Goal: Transaction & Acquisition: Purchase product/service

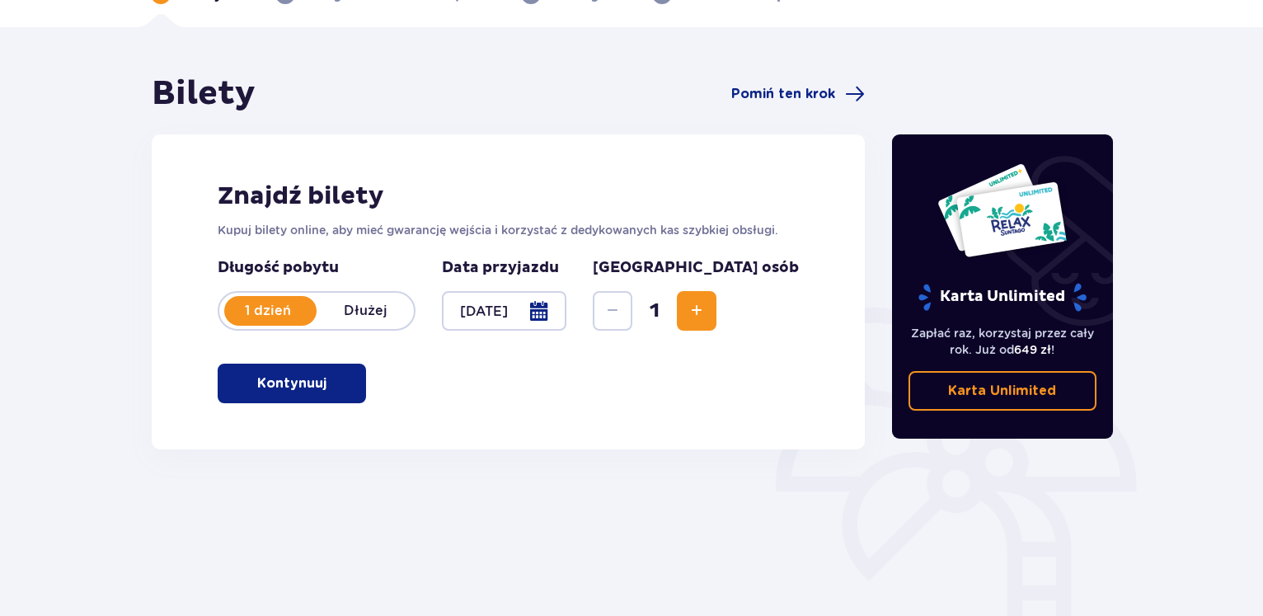
scroll to position [168, 0]
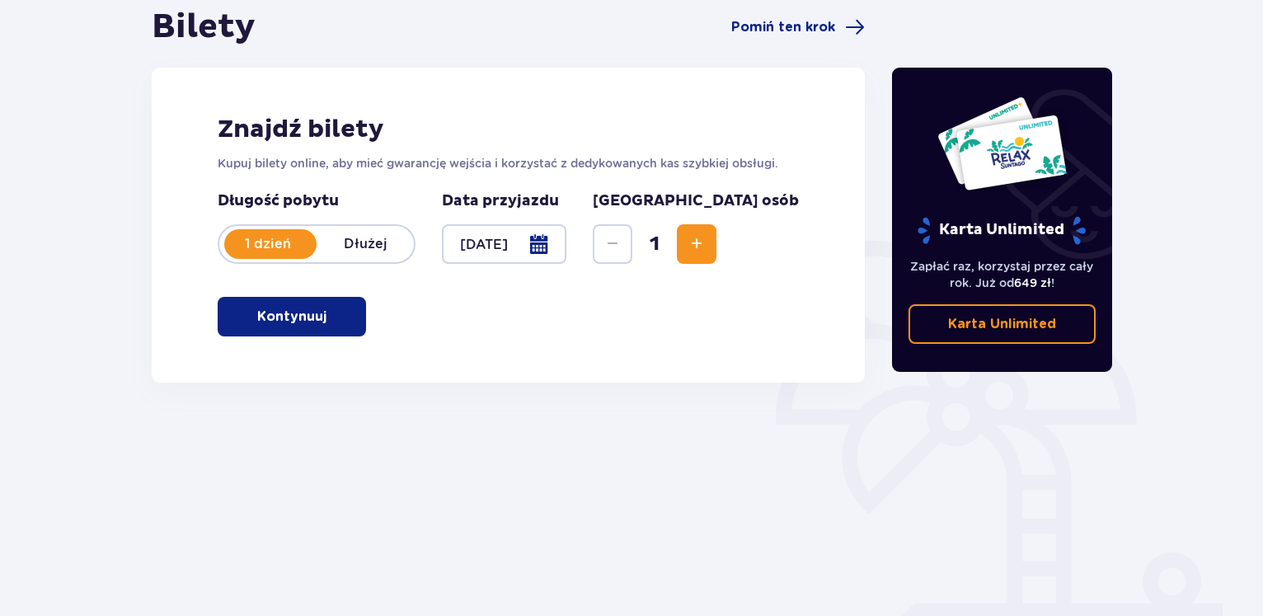
drag, startPoint x: 289, startPoint y: 323, endPoint x: 603, endPoint y: 300, distance: 315.0
click at [289, 322] on p "Kontynuuj" at bounding box center [291, 317] width 69 height 18
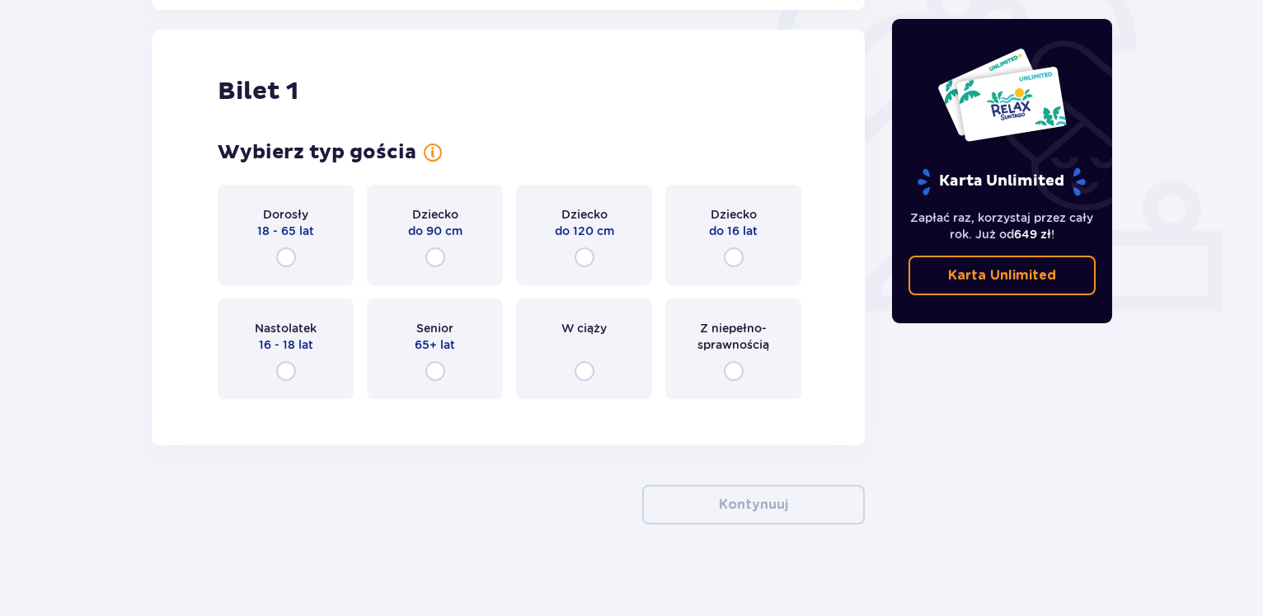
scroll to position [548, 0]
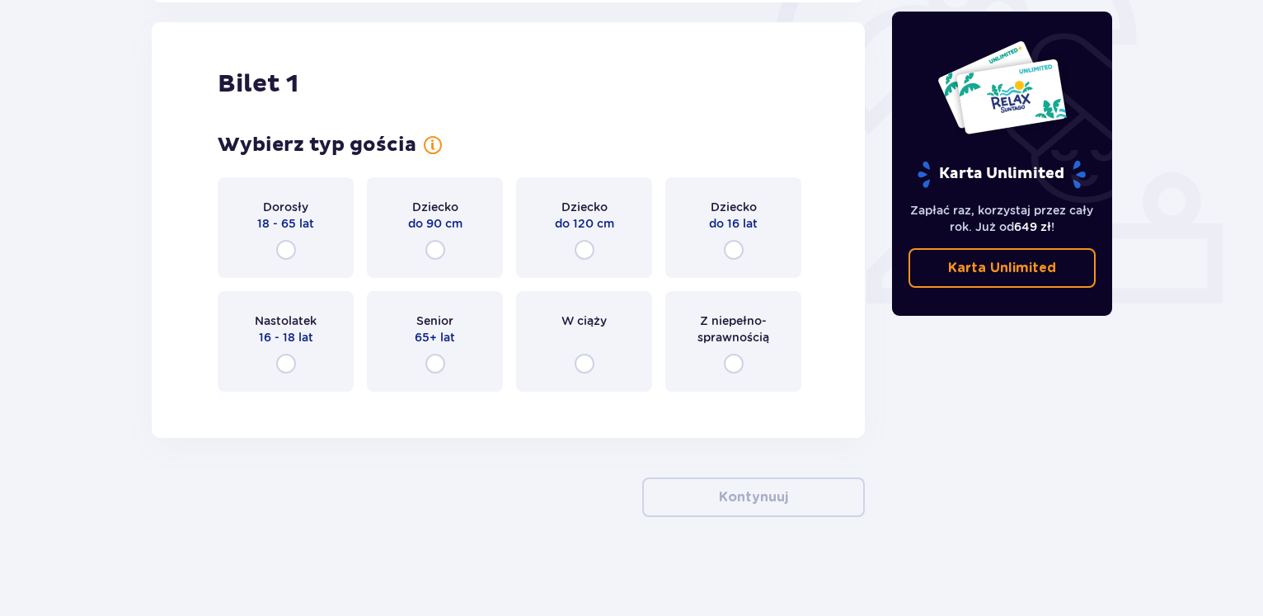
click at [295, 261] on div "Dorosły 18 - 65 lat" at bounding box center [286, 227] width 136 height 101
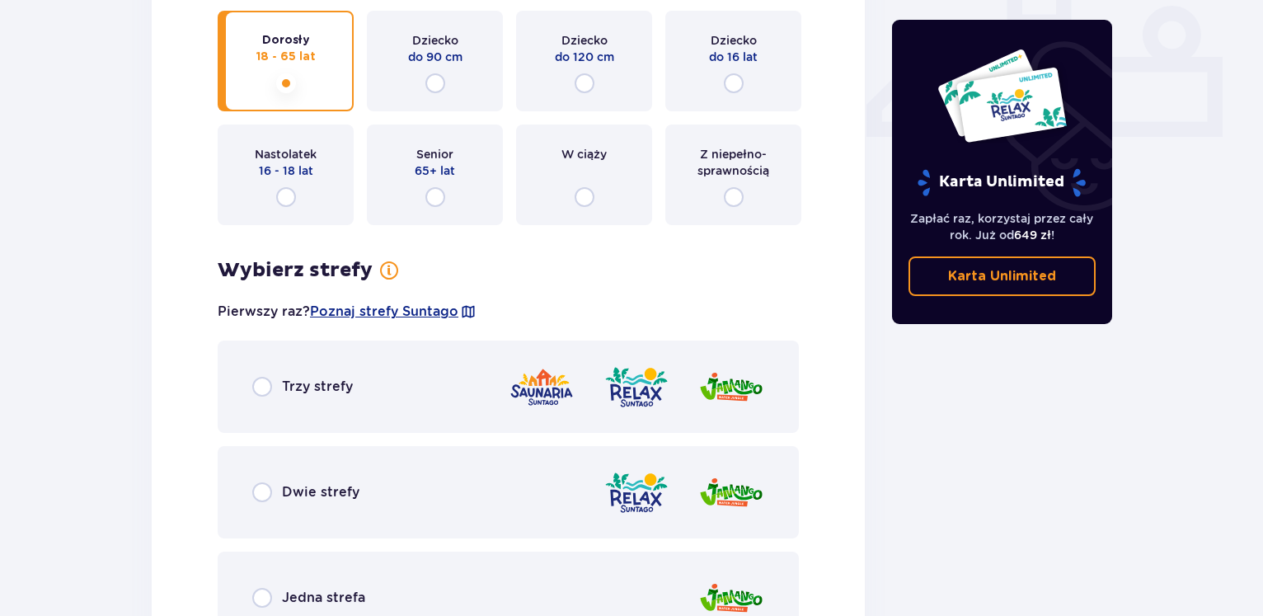
scroll to position [799, 0]
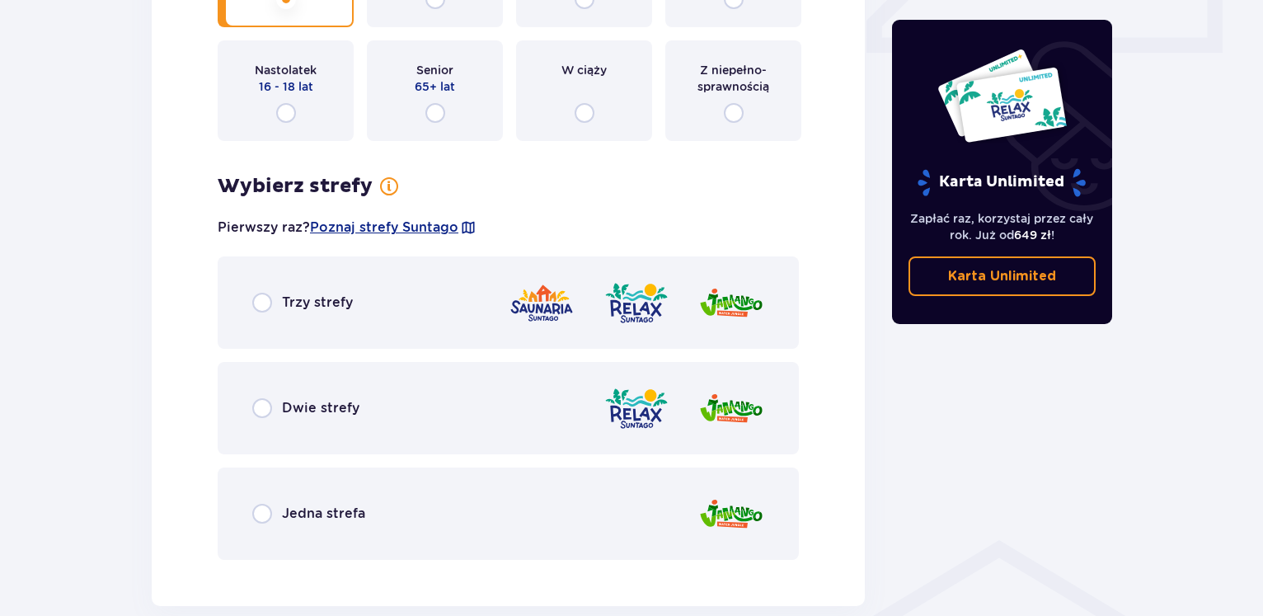
click at [274, 407] on div "Dwie strefy" at bounding box center [305, 408] width 107 height 20
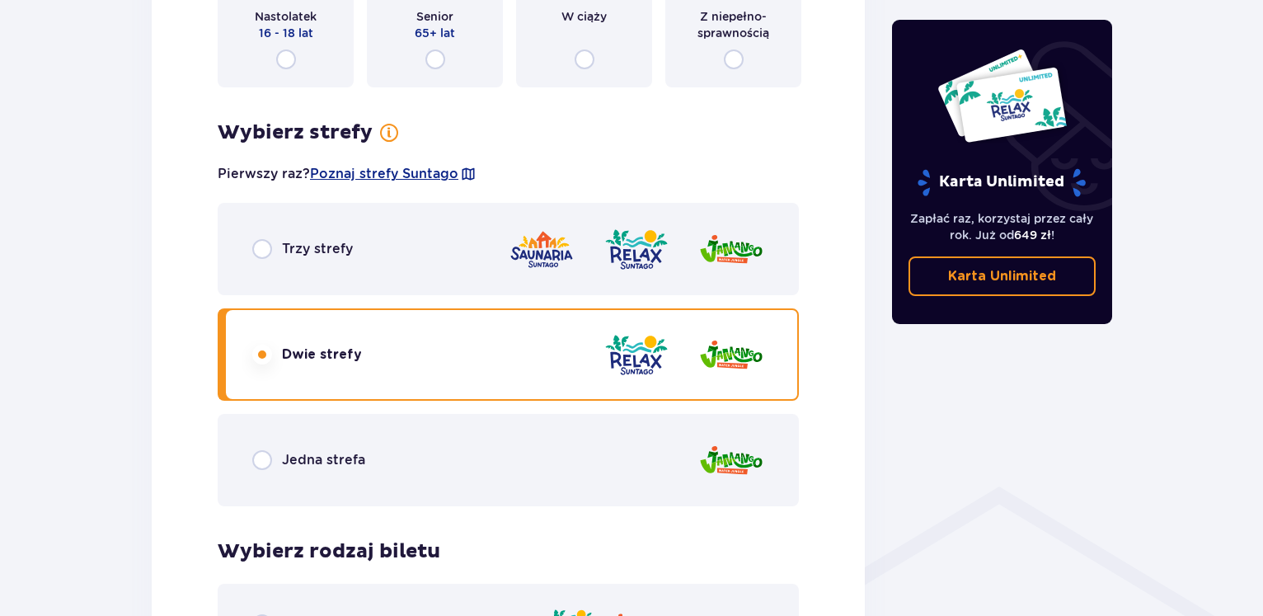
scroll to position [600, 0]
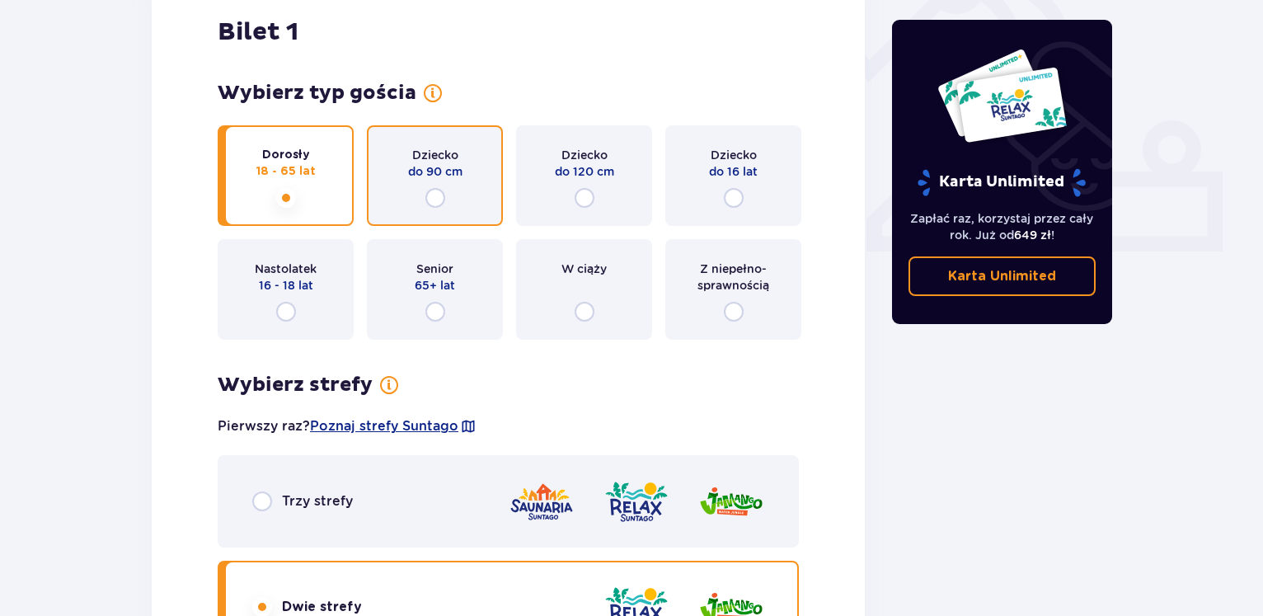
click at [436, 202] on input "radio" at bounding box center [436, 198] width 20 height 20
radio input "true"
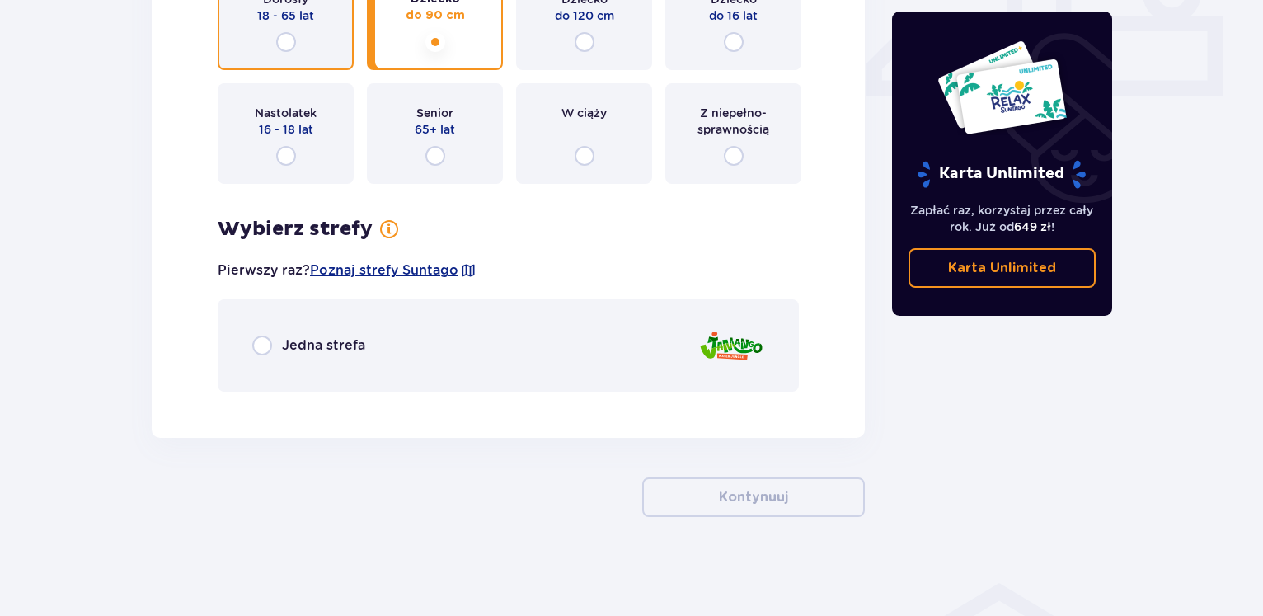
click at [285, 43] on input "radio" at bounding box center [286, 42] width 20 height 20
radio input "true"
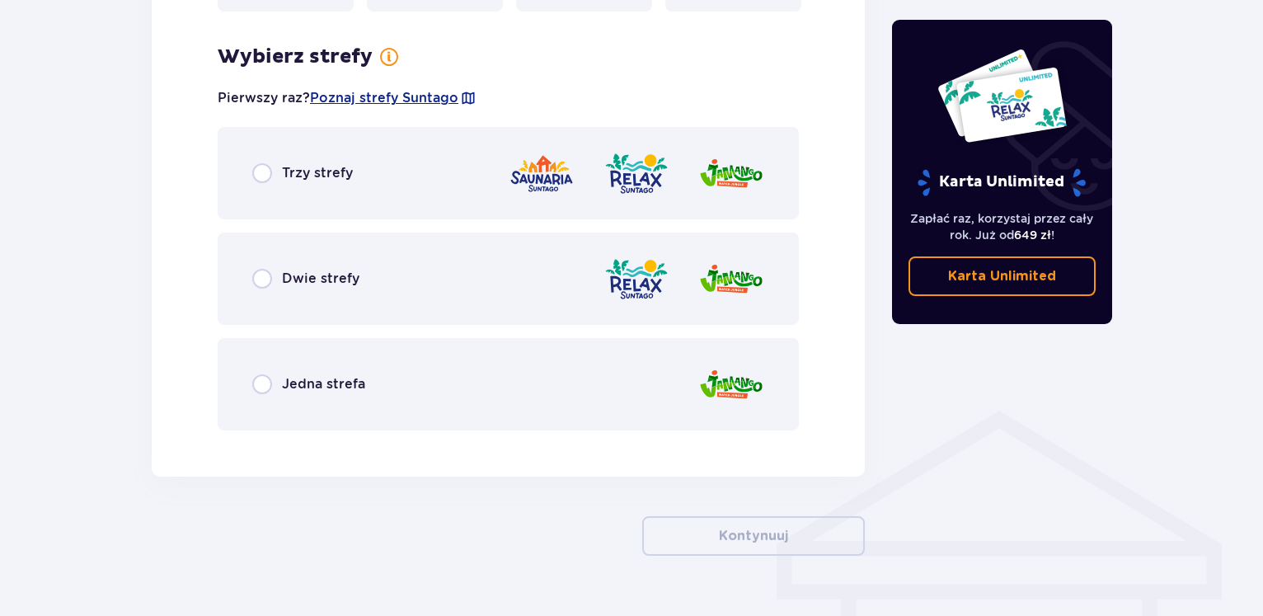
scroll to position [953, 0]
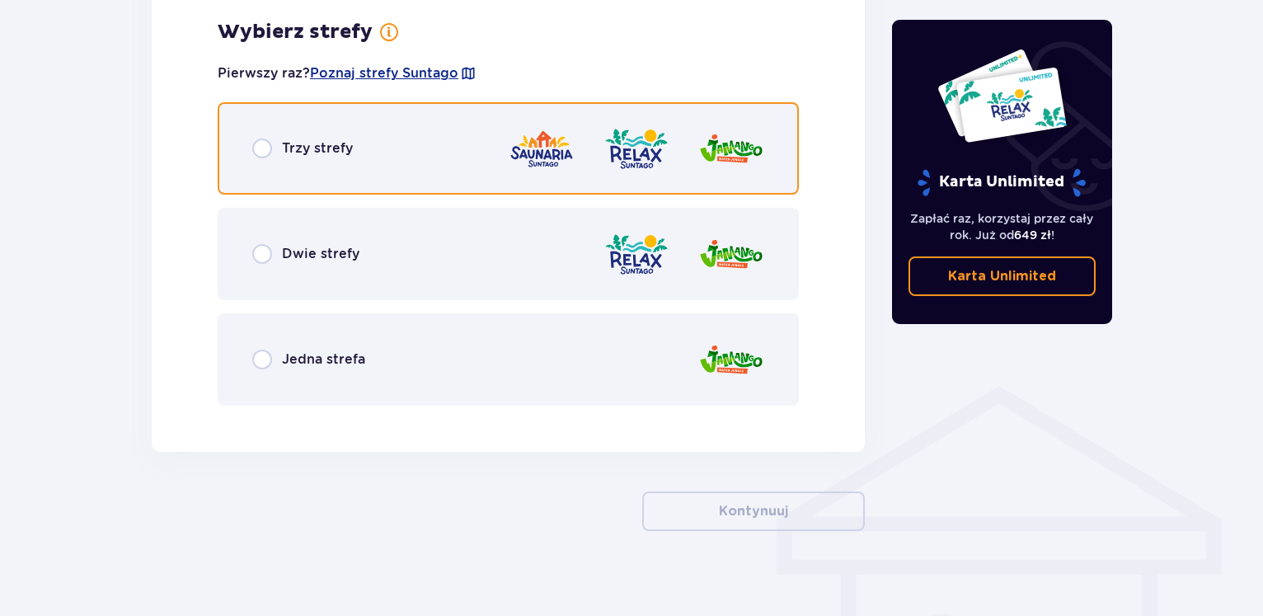
click at [256, 139] on input "radio" at bounding box center [262, 149] width 20 height 20
radio input "true"
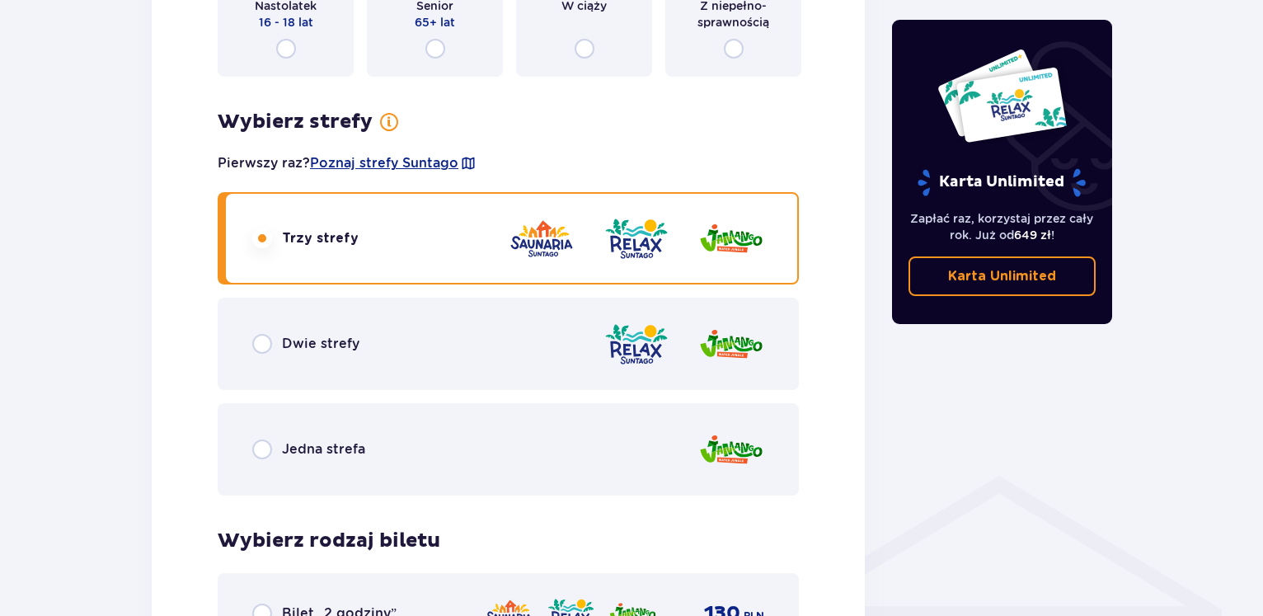
scroll to position [615, 0]
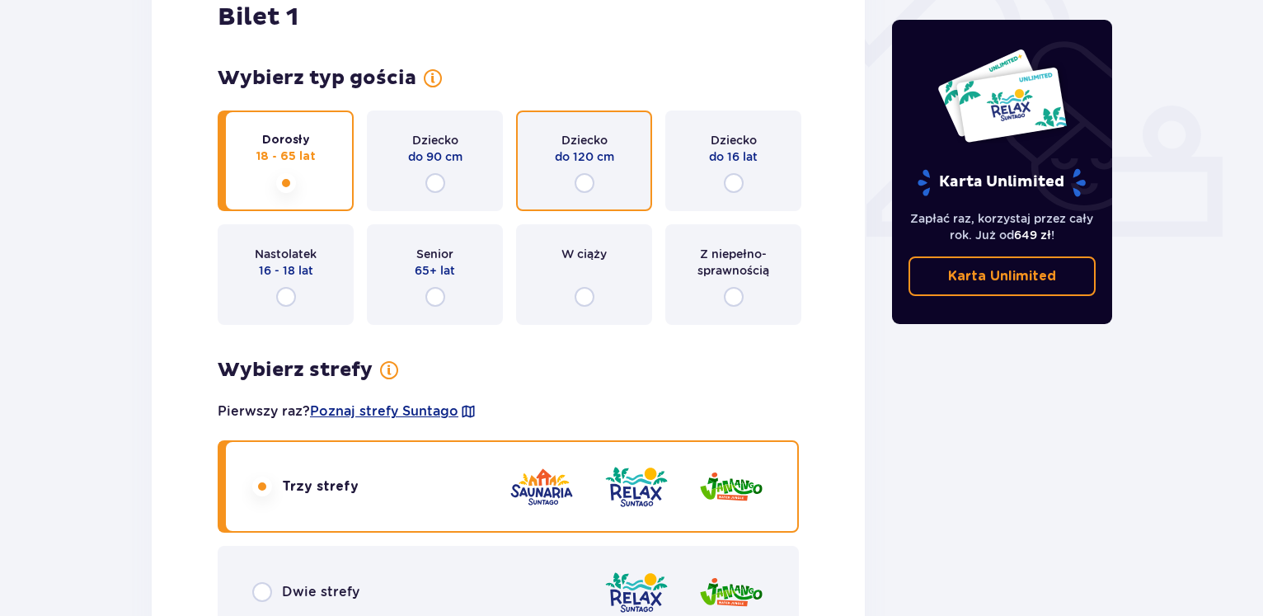
click at [590, 178] on input "radio" at bounding box center [585, 183] width 20 height 20
radio input "true"
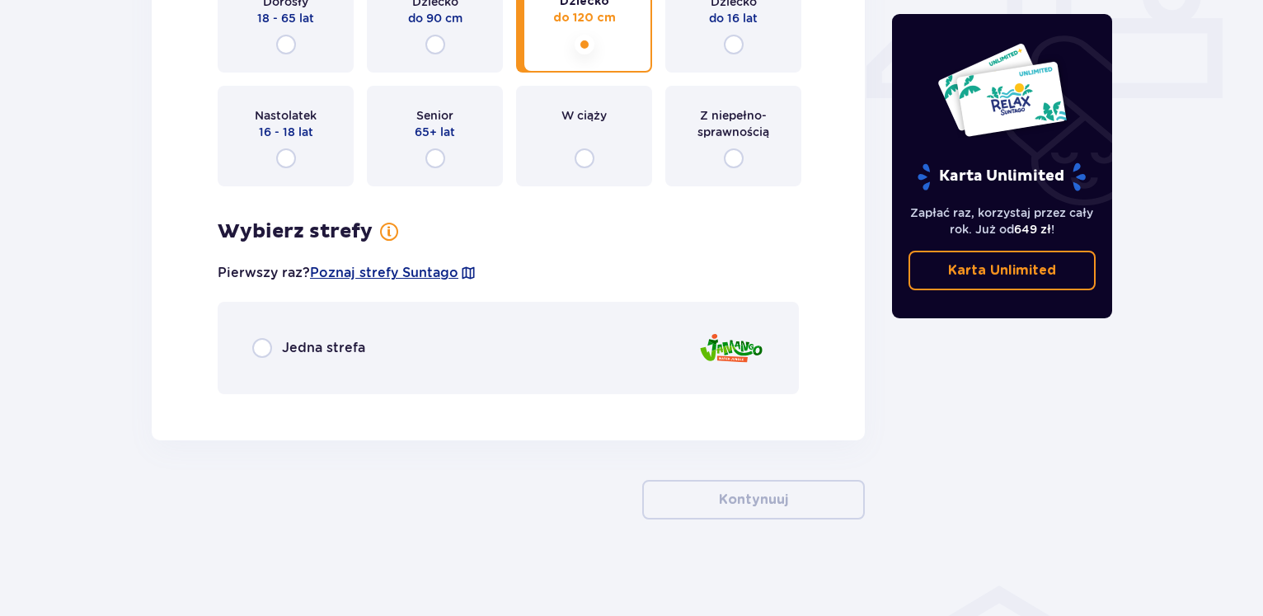
scroll to position [756, 0]
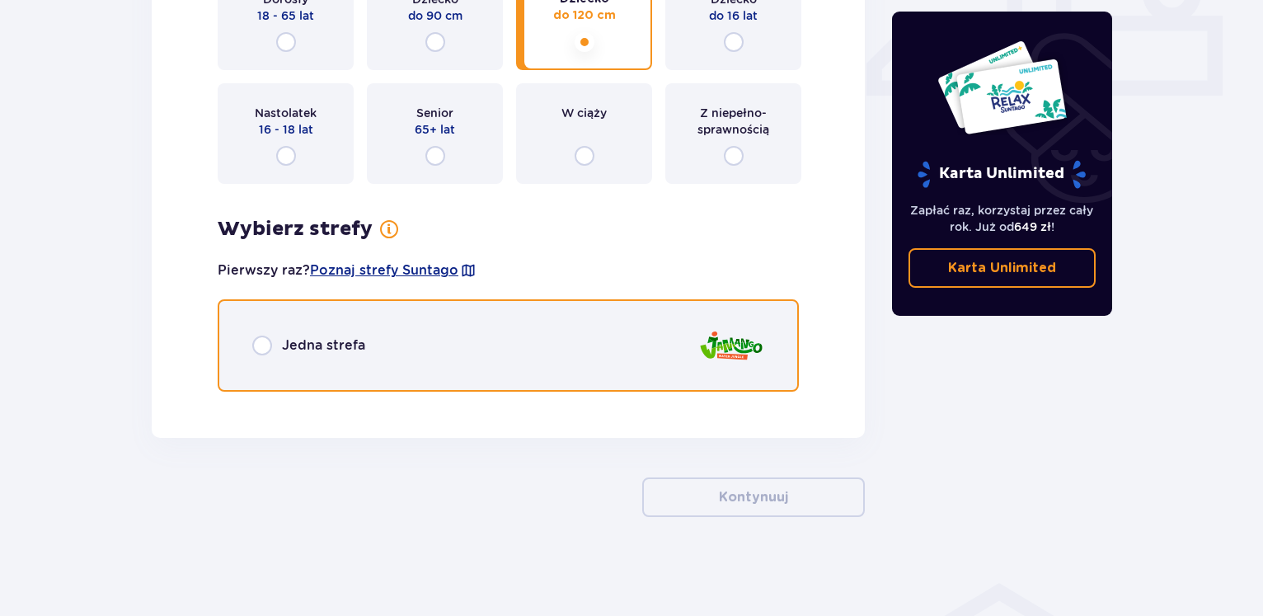
click at [263, 341] on input "radio" at bounding box center [262, 346] width 20 height 20
radio input "true"
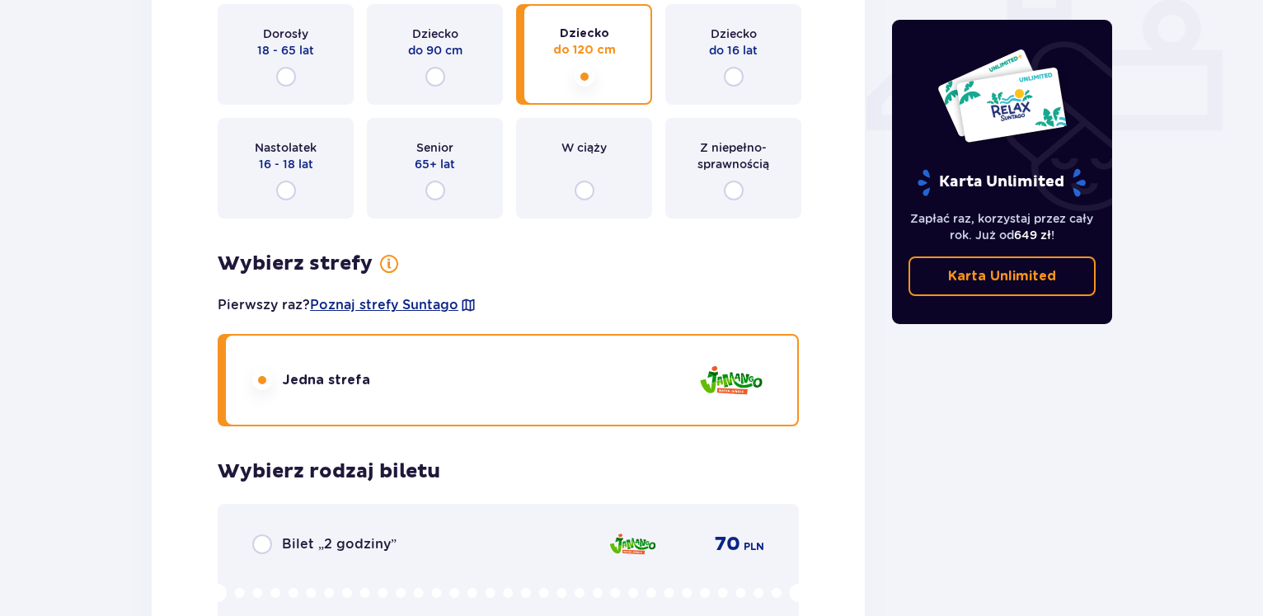
scroll to position [572, 0]
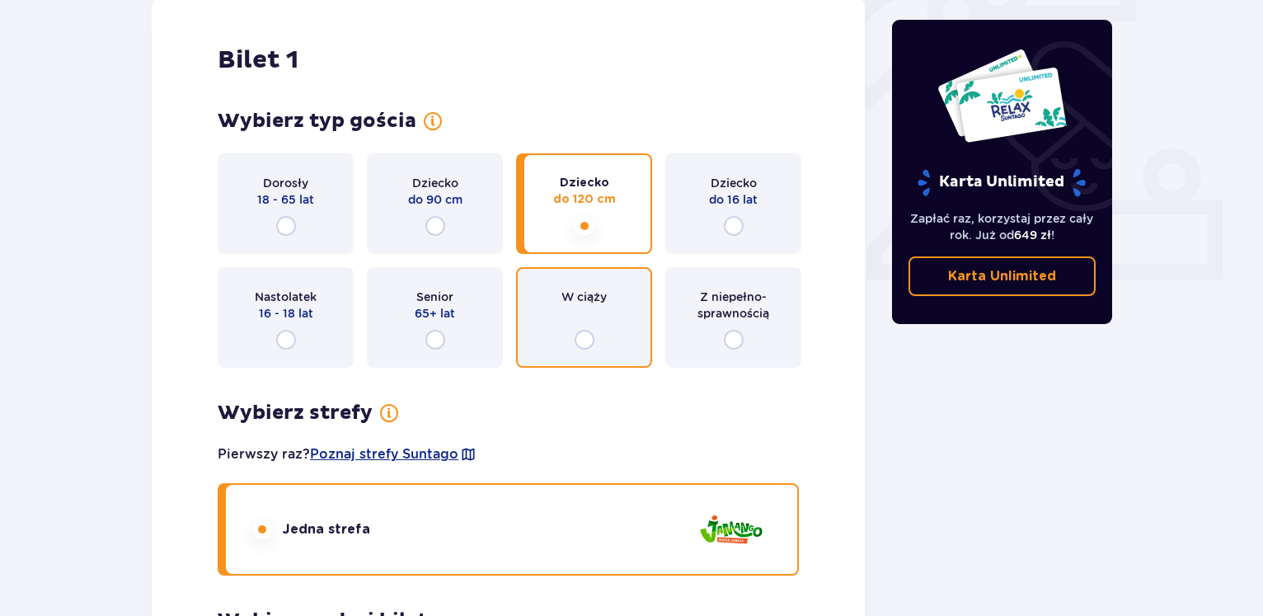
click at [588, 342] on input "radio" at bounding box center [585, 340] width 20 height 20
radio input "true"
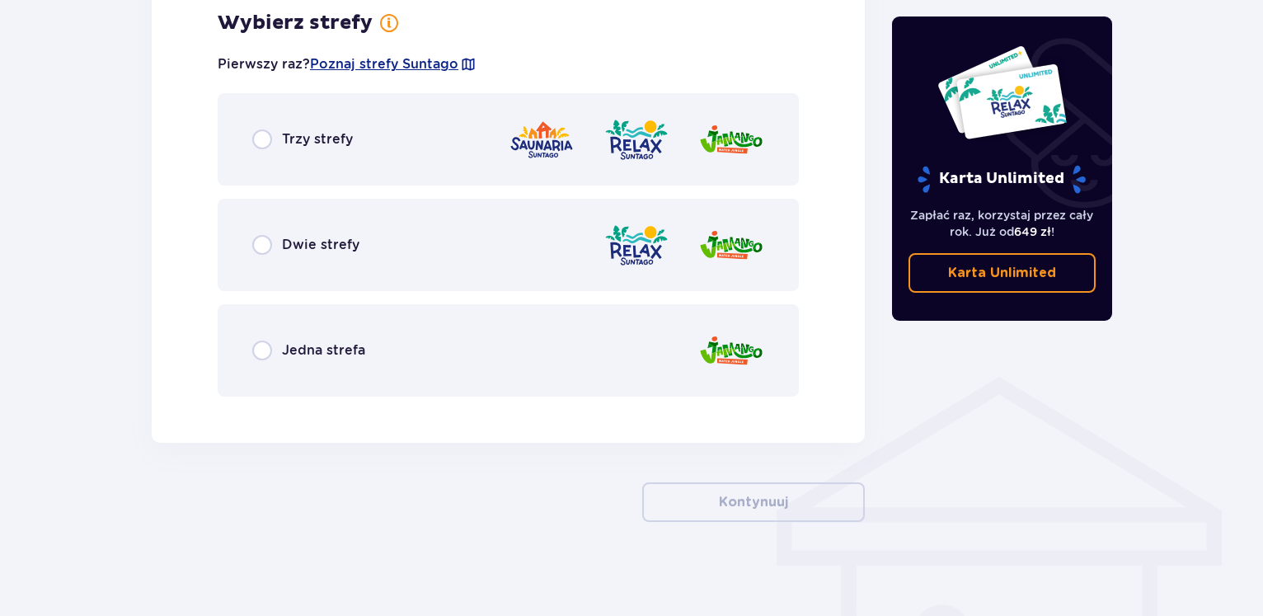
scroll to position [967, 0]
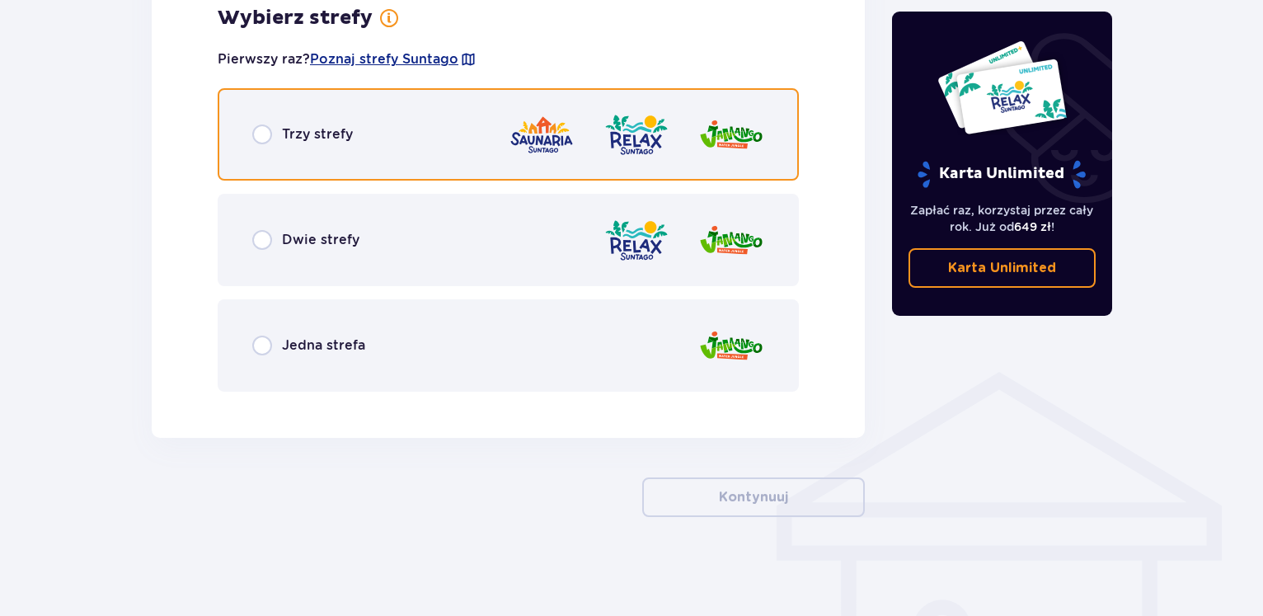
click at [254, 129] on input "radio" at bounding box center [262, 135] width 20 height 20
radio input "true"
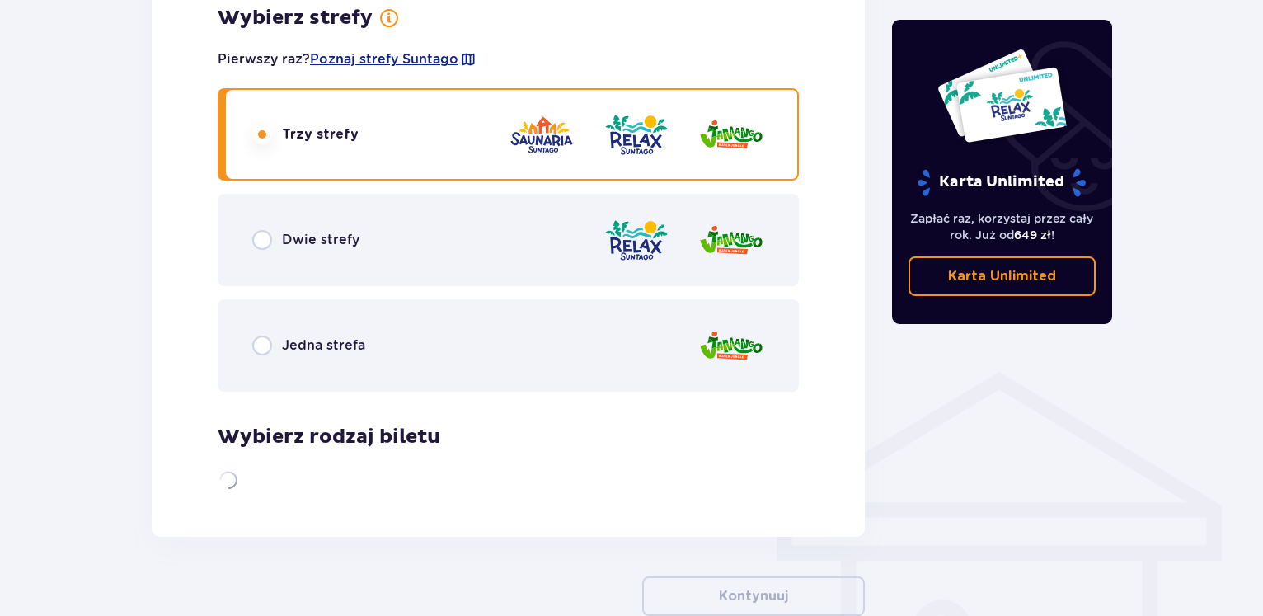
click at [268, 139] on input "radio" at bounding box center [262, 135] width 20 height 20
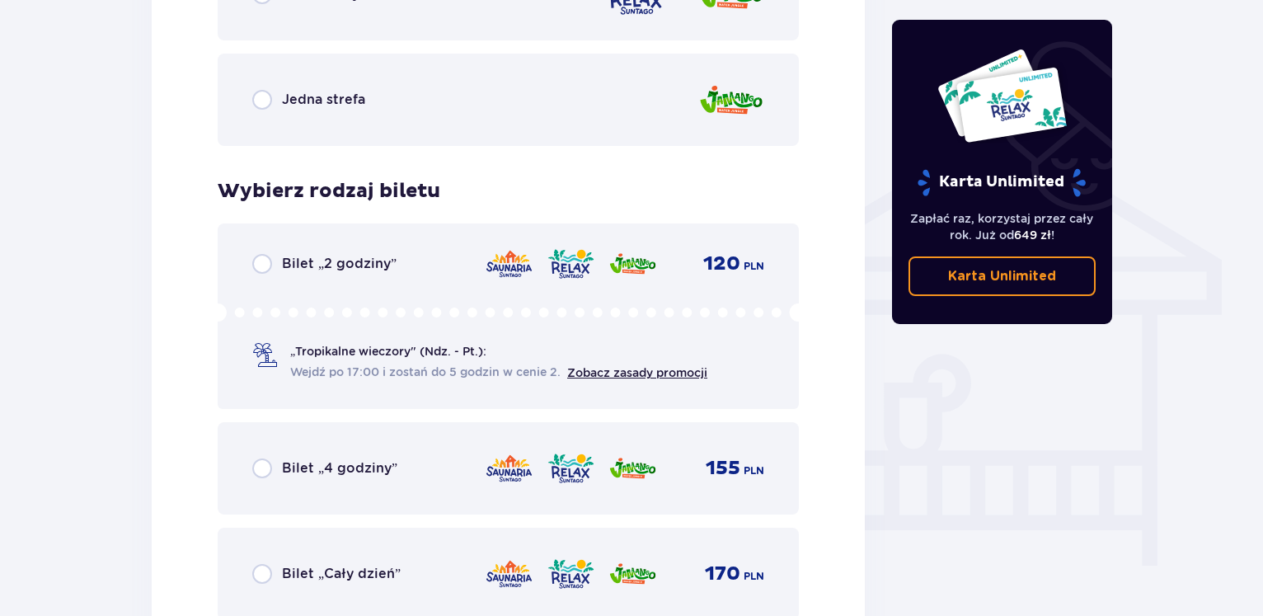
scroll to position [1322, 0]
